Goal: Transaction & Acquisition: Purchase product/service

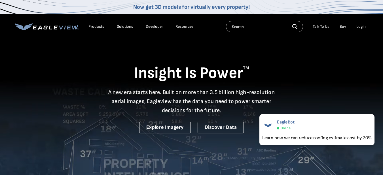
click at [179, 94] on p "A new era starts here. Built on more than 3.5 billion high-resolution aerial im…" at bounding box center [191, 101] width 173 height 27
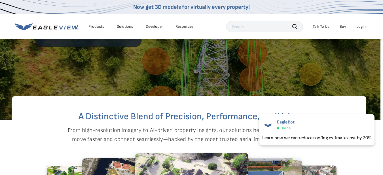
scroll to position [145, 3]
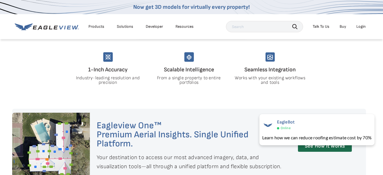
scroll to position [0, 3]
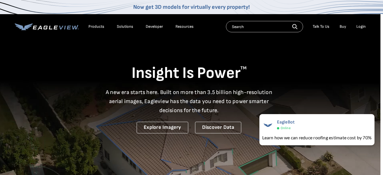
click at [182, 25] on div "Resources" at bounding box center [184, 26] width 18 height 5
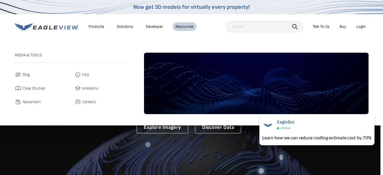
click at [187, 25] on div "Resources" at bounding box center [184, 26] width 18 height 5
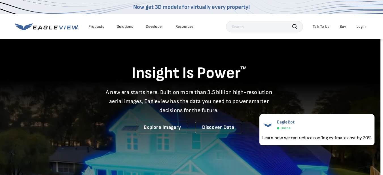
click at [187, 25] on div "Resources" at bounding box center [184, 26] width 18 height 5
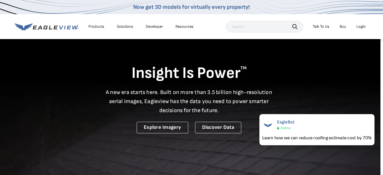
click at [341, 27] on link "Buy" at bounding box center [343, 26] width 7 height 5
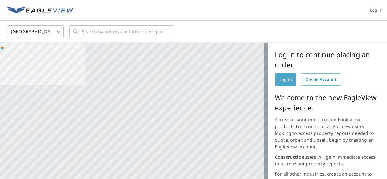
click at [283, 81] on span "Log in" at bounding box center [285, 79] width 12 height 7
